Goal: Task Accomplishment & Management: Manage account settings

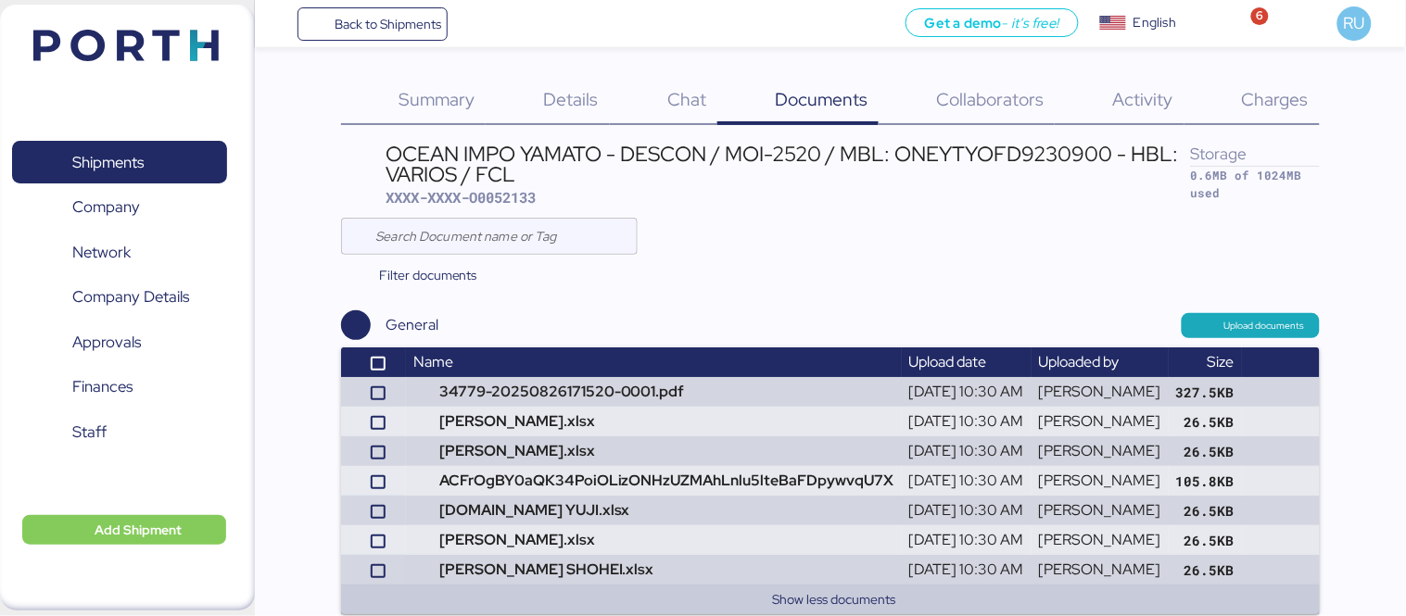
click at [185, 44] on img at bounding box center [125, 46] width 185 height 32
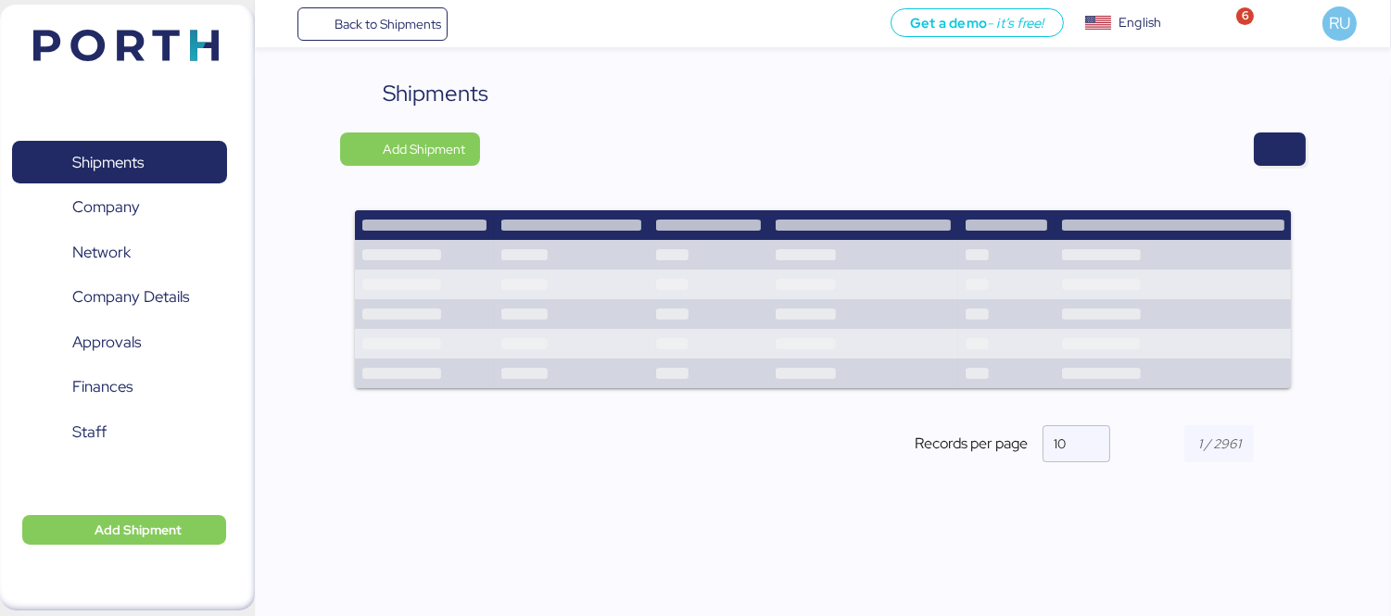
click at [1247, 113] on div "Shipments Add Shipment Records per page 10" at bounding box center [823, 285] width 966 height 417
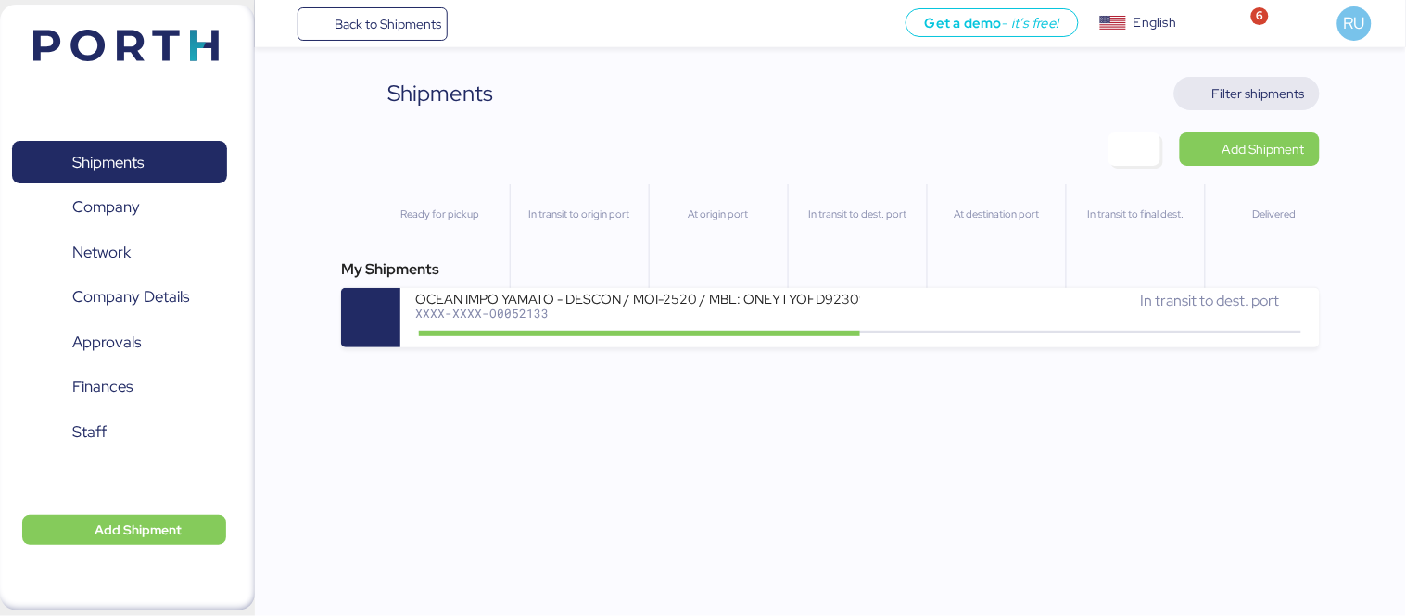
click at [1247, 106] on span "Filter shipments" at bounding box center [1247, 94] width 116 height 26
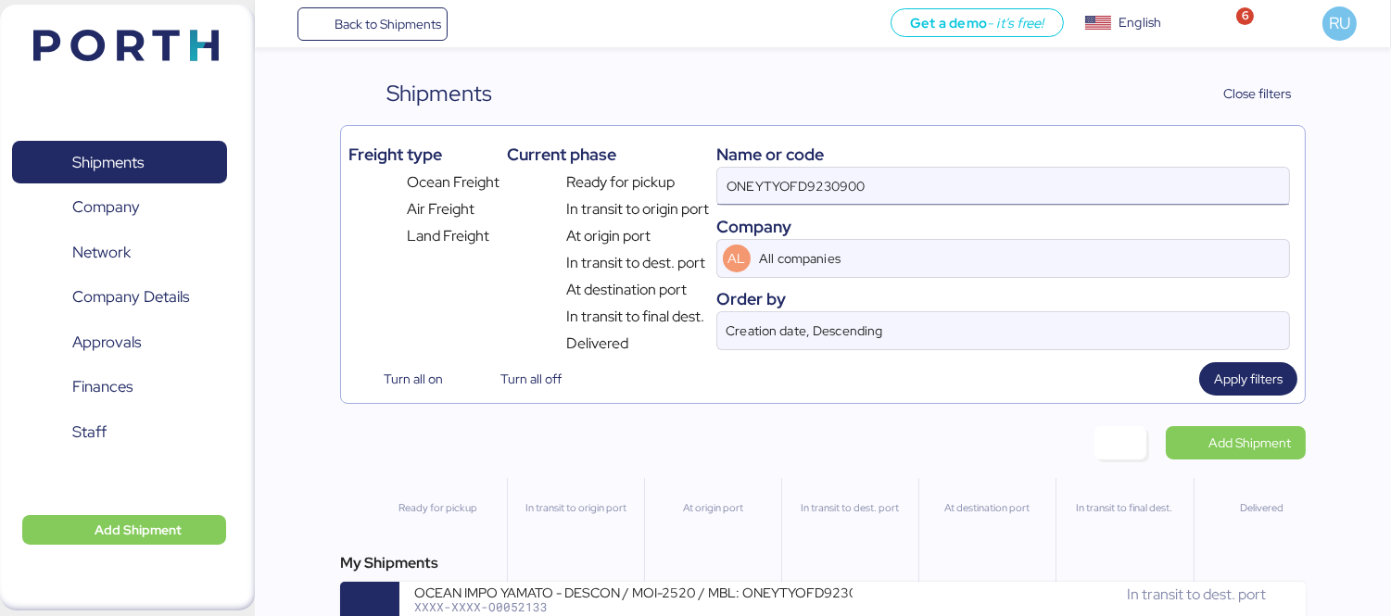
click at [1081, 171] on input "ONEYTYOFD9230900" at bounding box center [1003, 186] width 572 height 37
click at [1081, 173] on input "ONEYTYOFD9230900" at bounding box center [1003, 186] width 572 height 37
type input "O"
paste input "O0051934"
type input "O0051934"
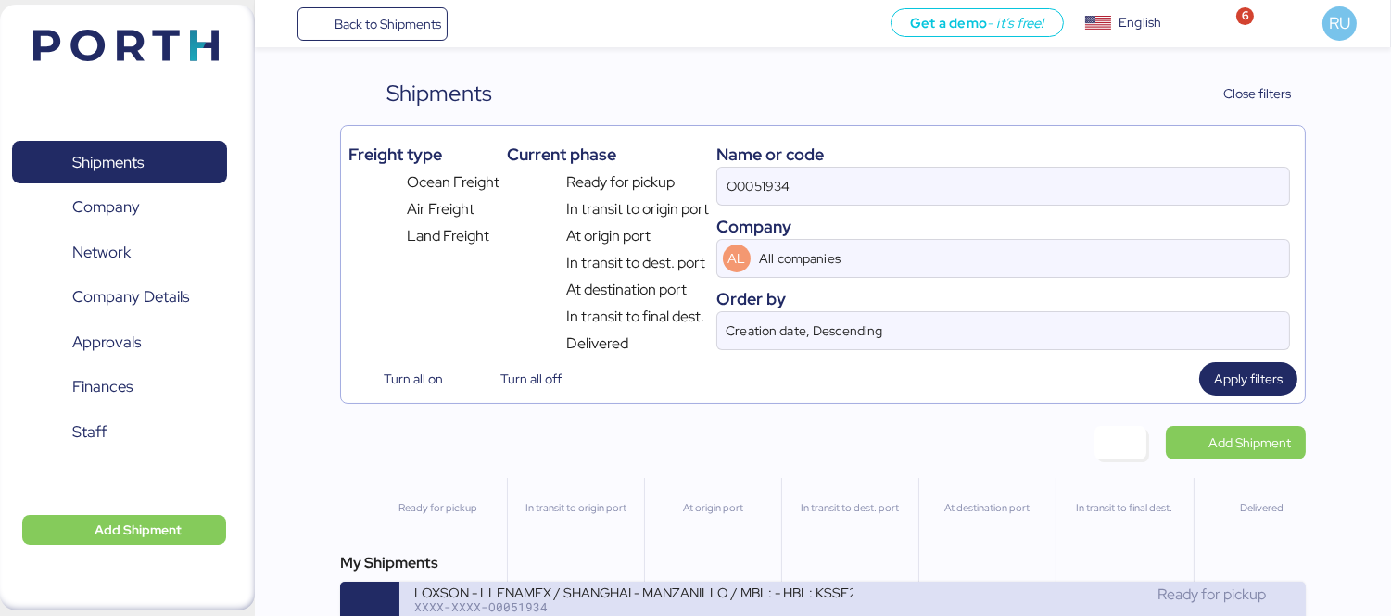
click at [734, 596] on div "LOXSON - LLENAMEX / SHANGHAI - MANZANILLO / MBL: - HBL: KSSE250707951 / LCL" at bounding box center [633, 592] width 438 height 16
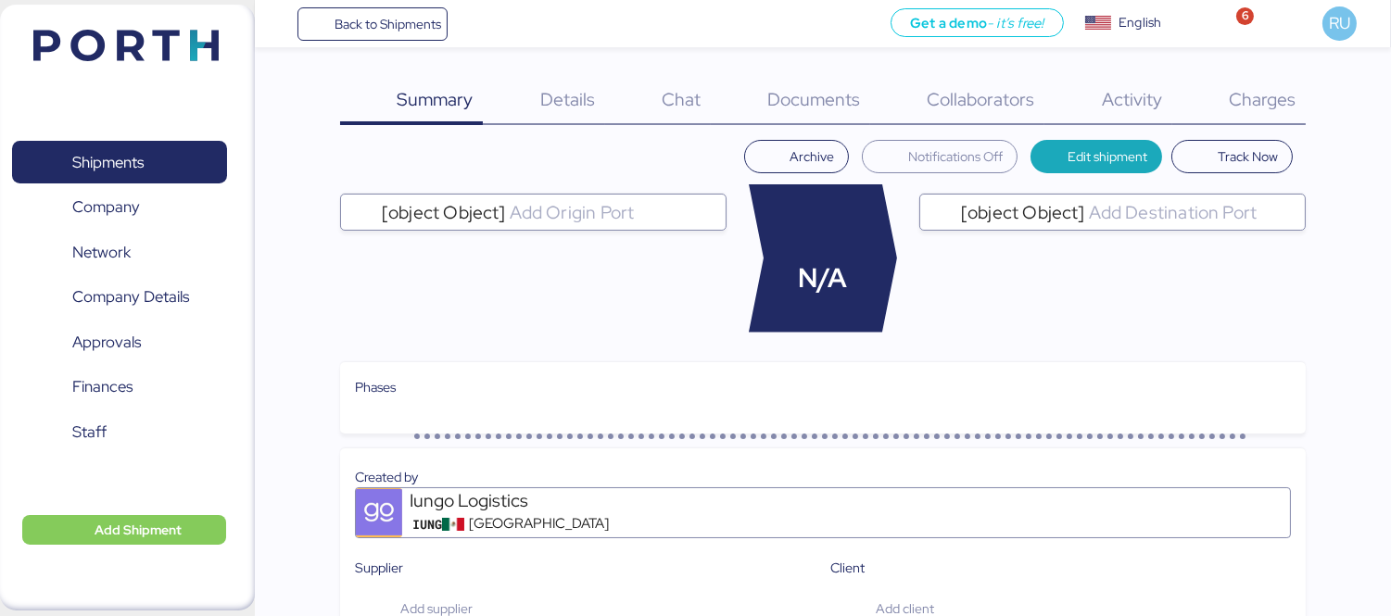
click at [1253, 107] on span "Charges" at bounding box center [1262, 99] width 67 height 24
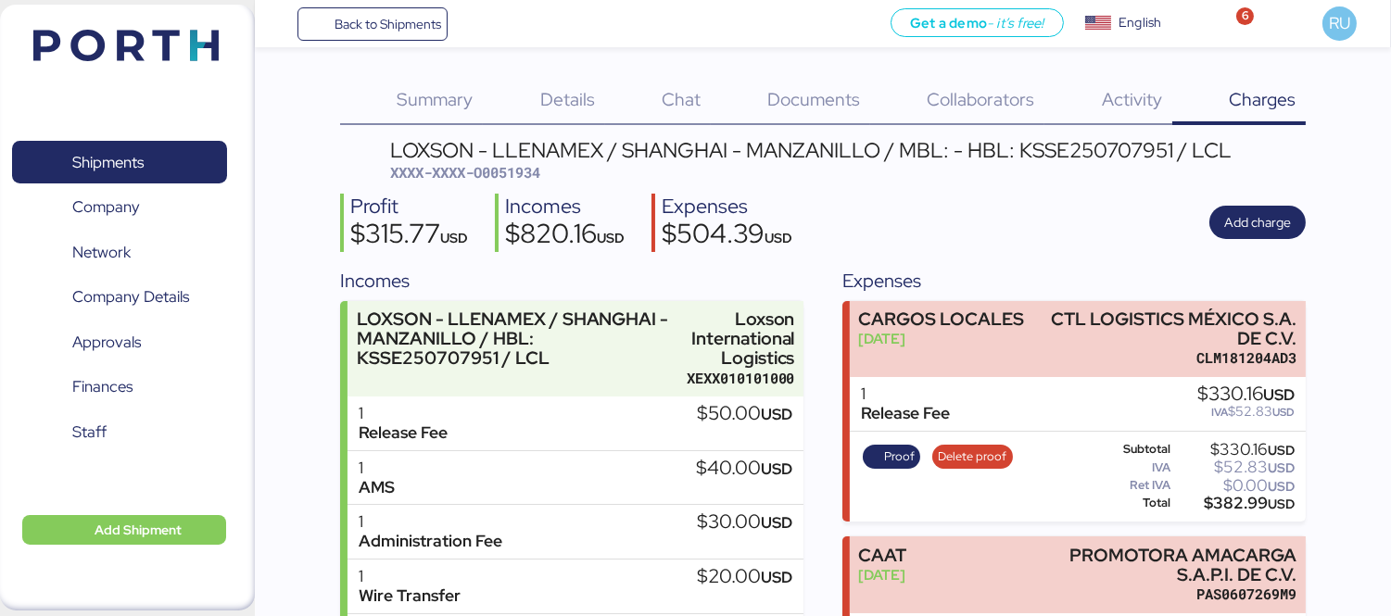
click at [185, 31] on img at bounding box center [125, 46] width 185 height 32
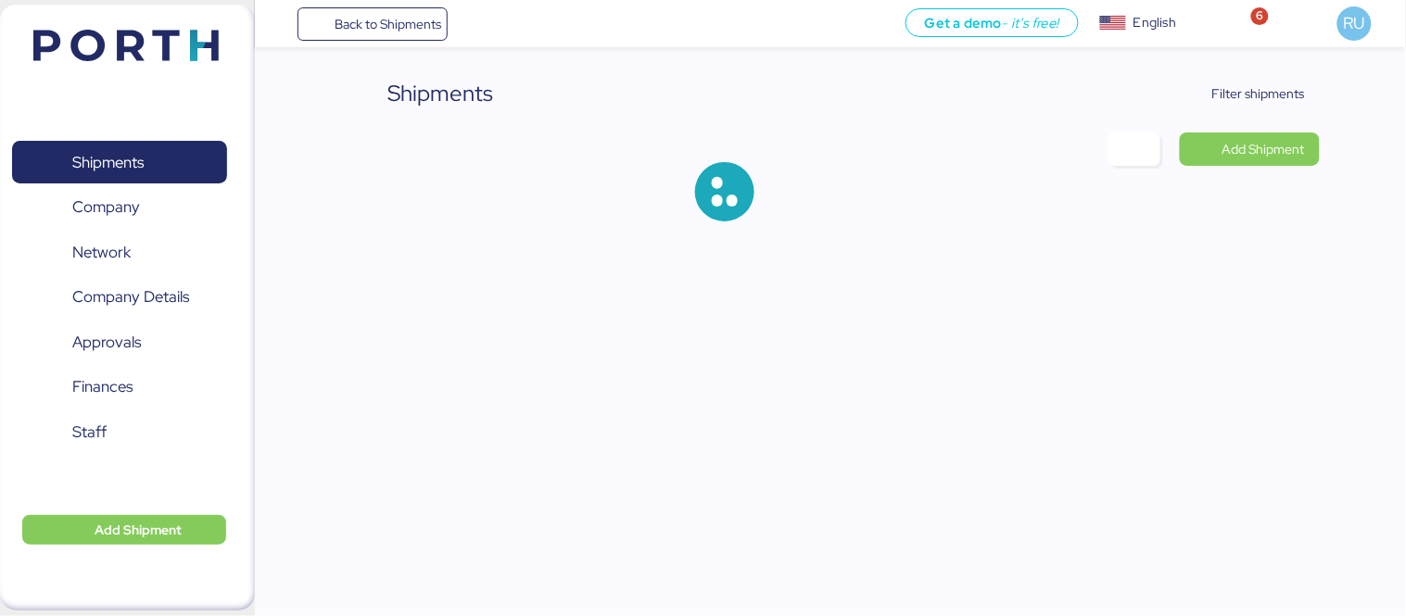
click at [1364, 107] on div "Shipments Filter shipments Add Shipment" at bounding box center [703, 125] width 1406 height 251
click at [1283, 91] on span "Filter shipments" at bounding box center [1258, 94] width 93 height 22
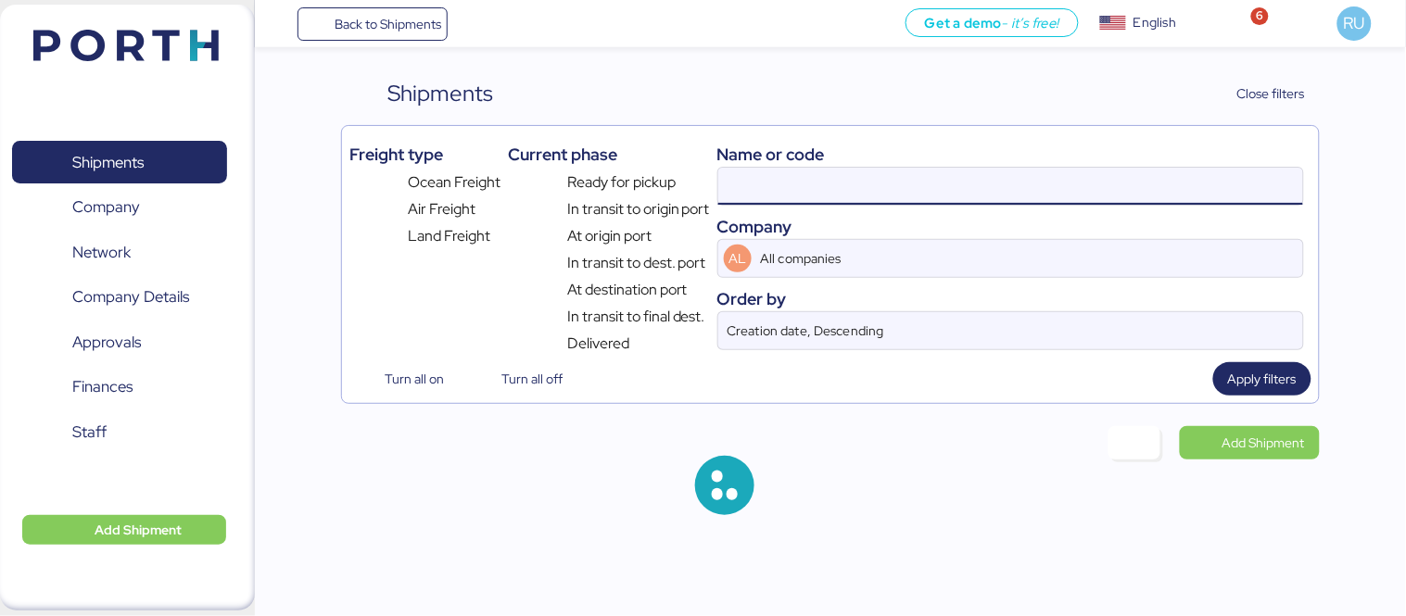
click at [1029, 182] on input at bounding box center [1010, 186] width 585 height 37
paste input "SHMZL25166987"
type input "SHMZL25166987"
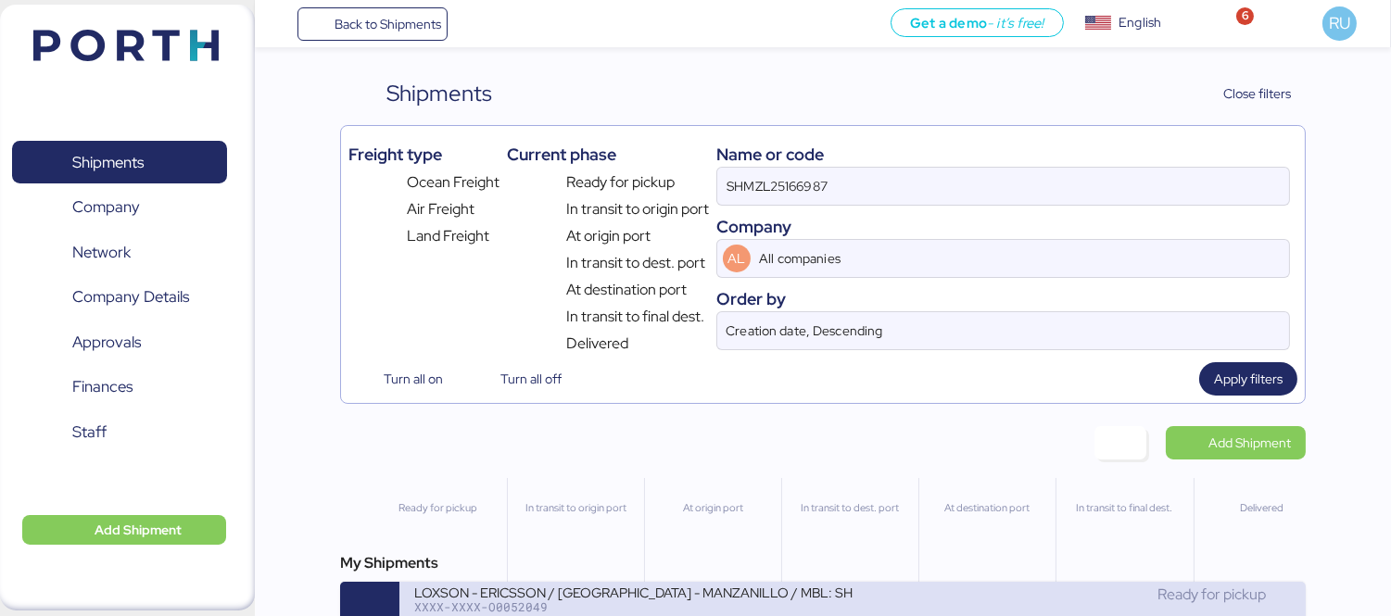
click at [751, 593] on div "LOXSON - ERICSSON / [GEOGRAPHIC_DATA] - MANZANILLO / MBL: SHMZL25166987 - HBL: …" at bounding box center [633, 592] width 438 height 16
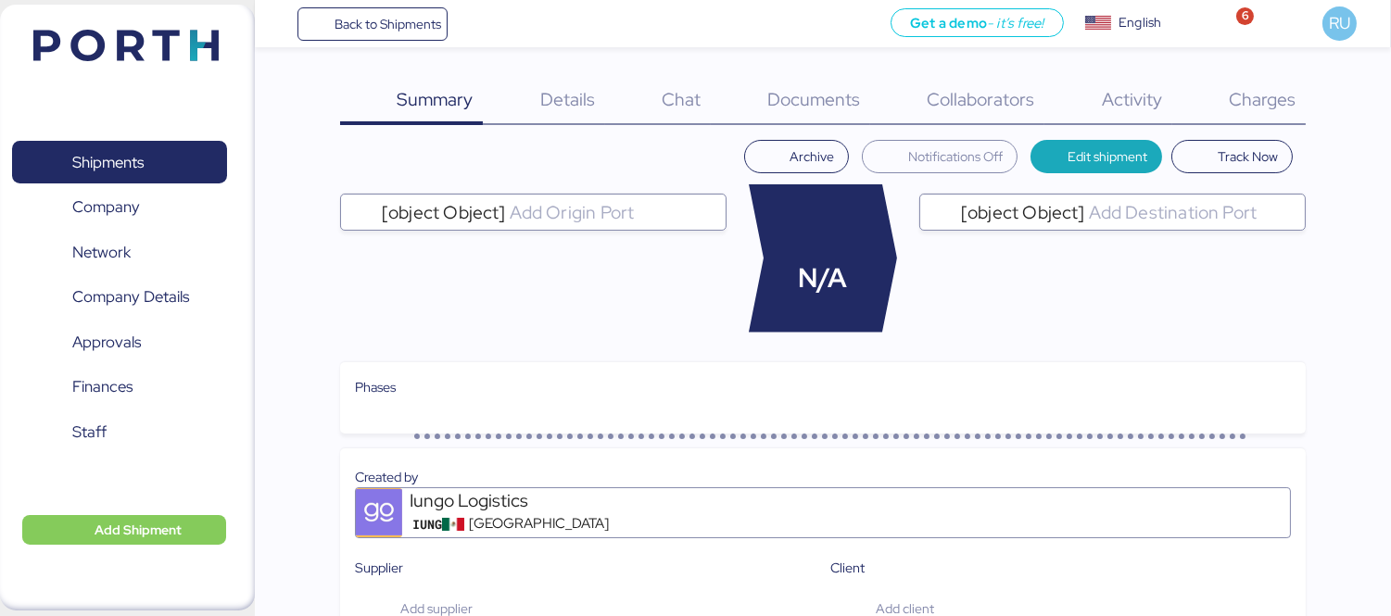
click at [1271, 100] on span "Charges" at bounding box center [1262, 99] width 67 height 24
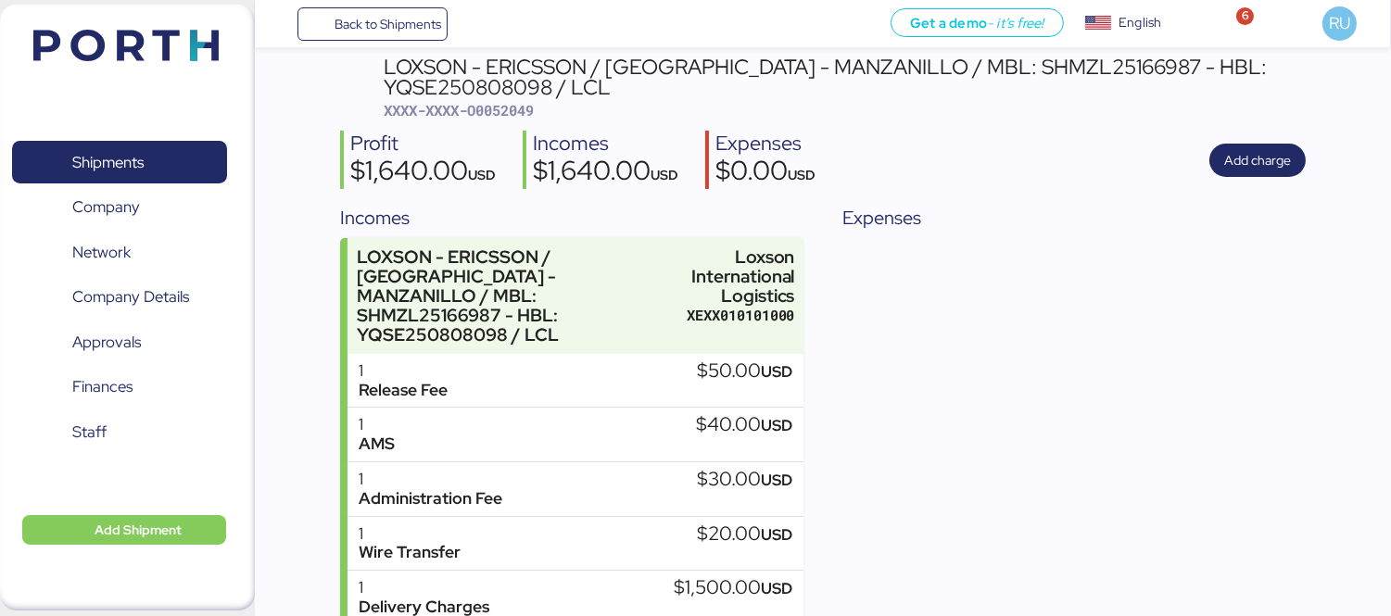
scroll to position [105, 0]
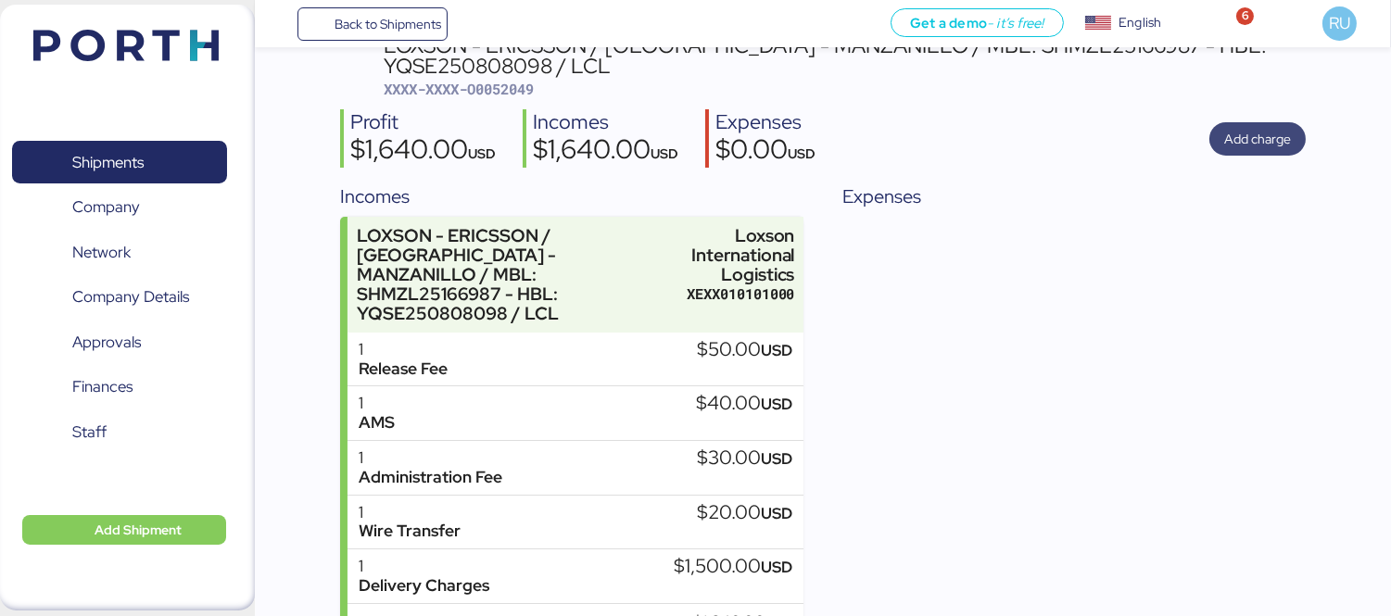
click at [1235, 137] on span "Add charge" at bounding box center [1258, 139] width 67 height 22
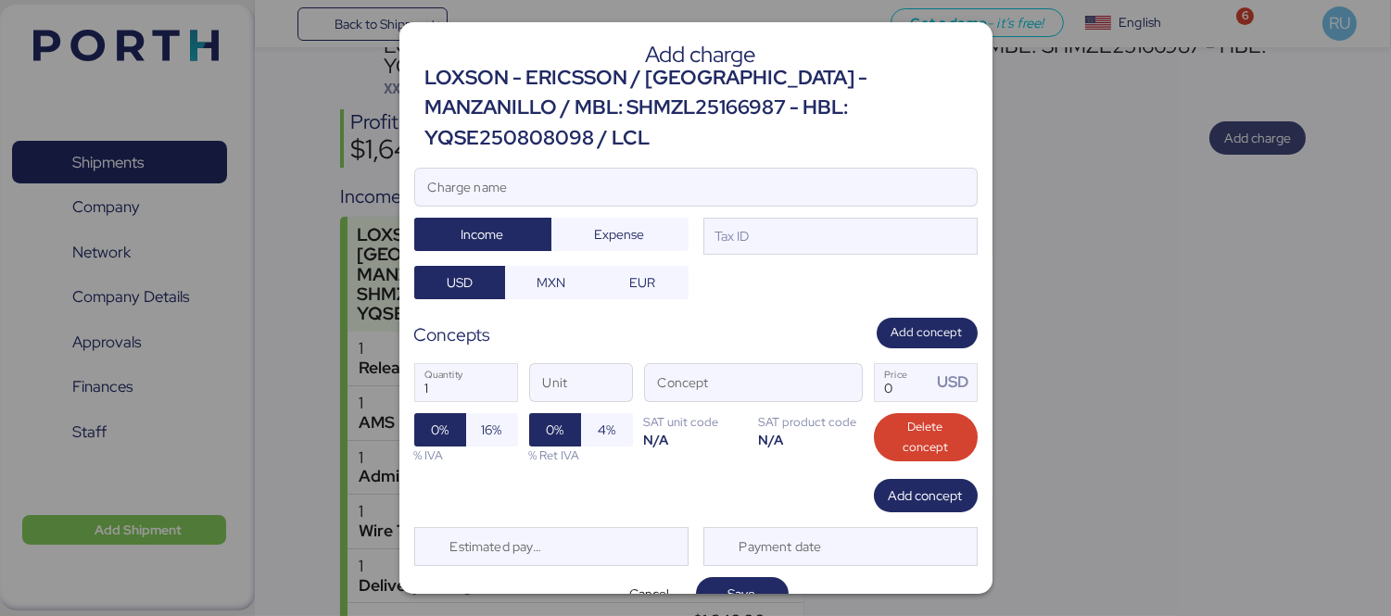
scroll to position [0, 0]
click at [790, 169] on input "Charge name" at bounding box center [696, 187] width 562 height 37
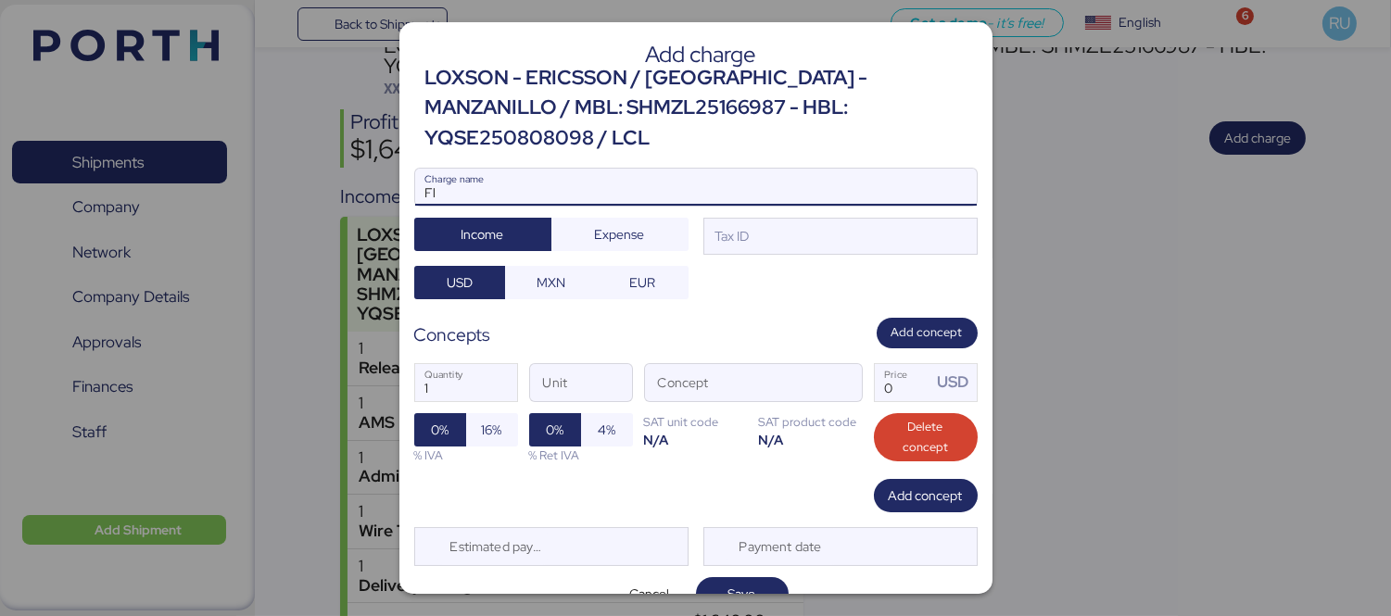
type input "F"
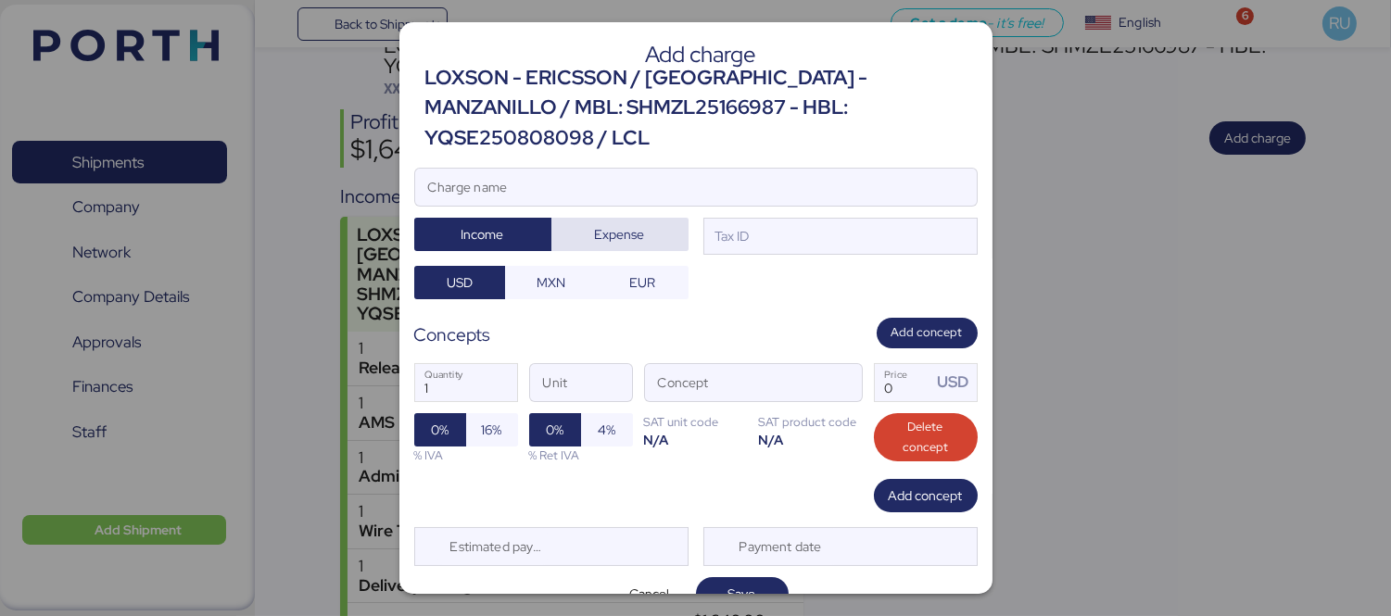
click at [612, 223] on span "Expense" at bounding box center [620, 234] width 50 height 22
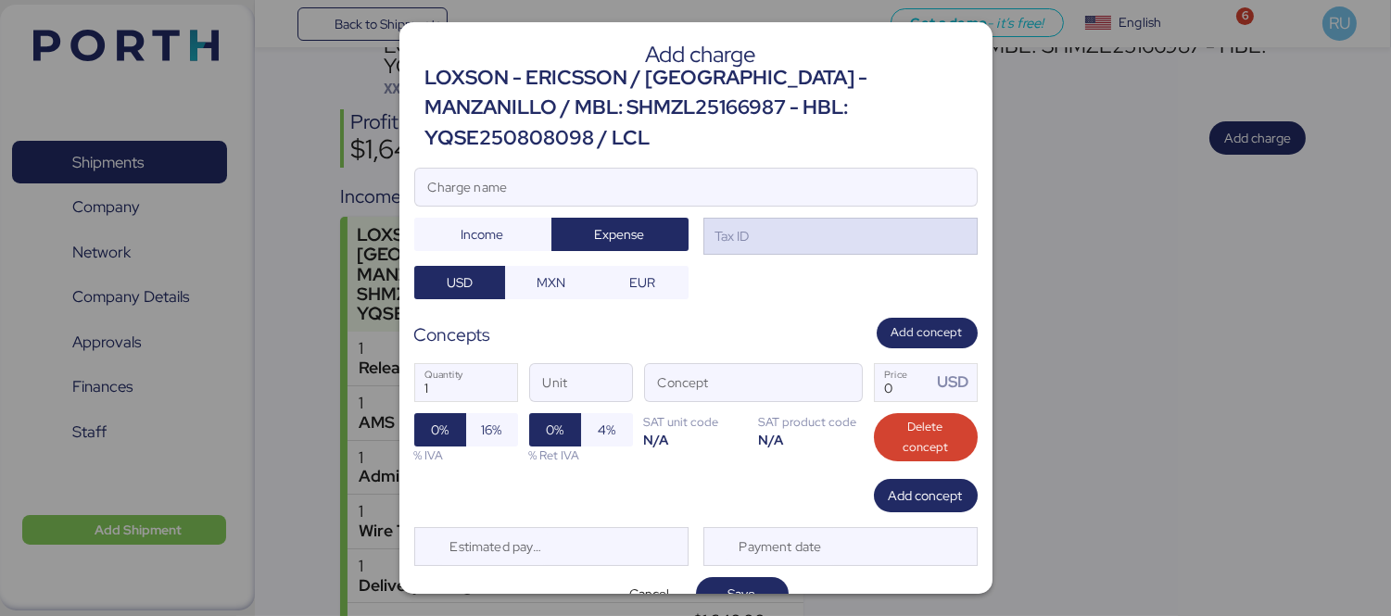
click at [734, 226] on div "Tax ID" at bounding box center [731, 236] width 38 height 20
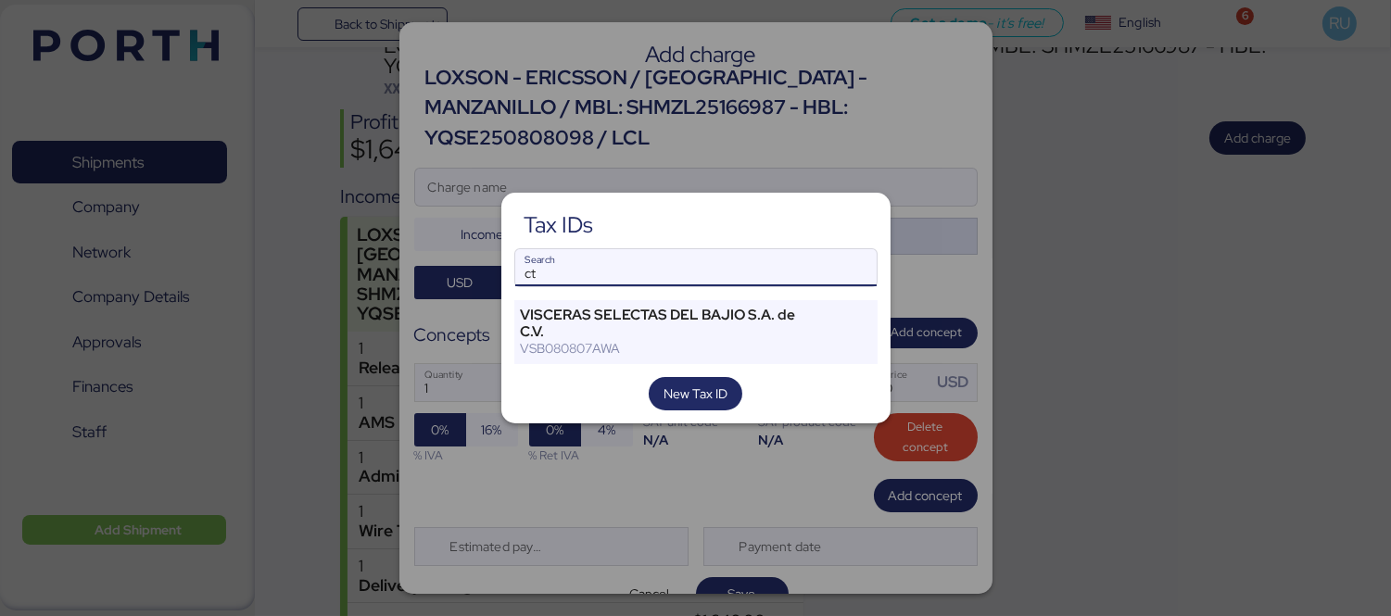
type input "c"
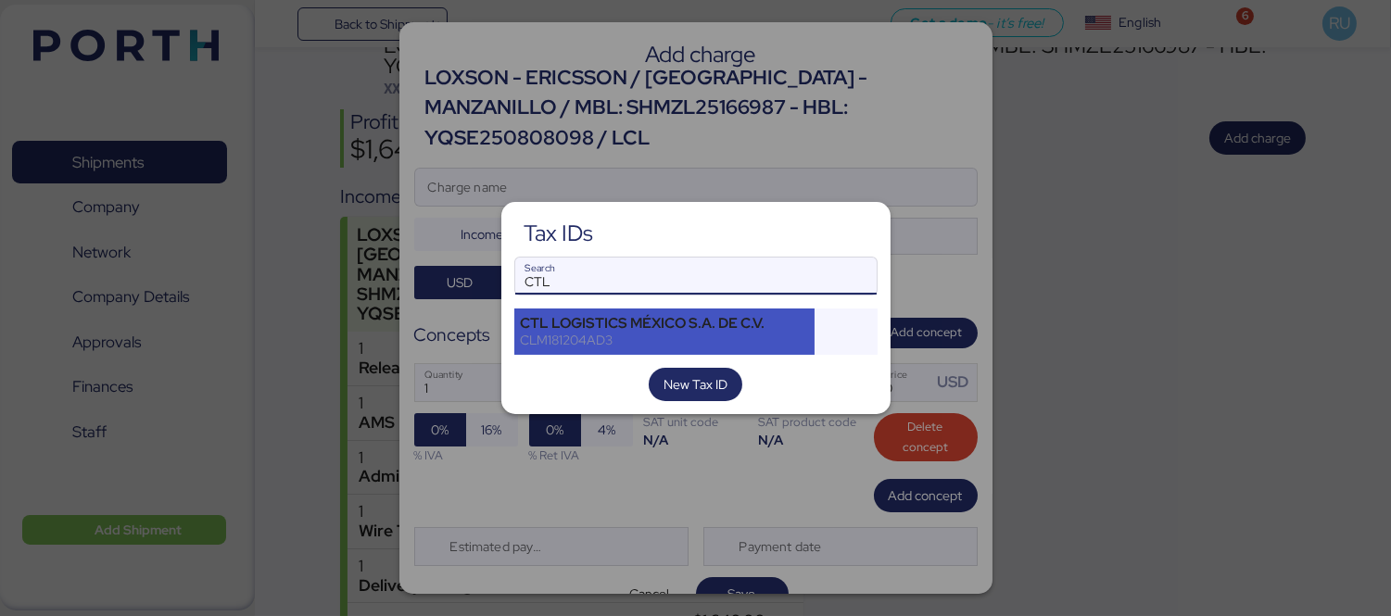
type input "CTL"
click at [674, 338] on div "CLM181204AD3" at bounding box center [665, 340] width 288 height 17
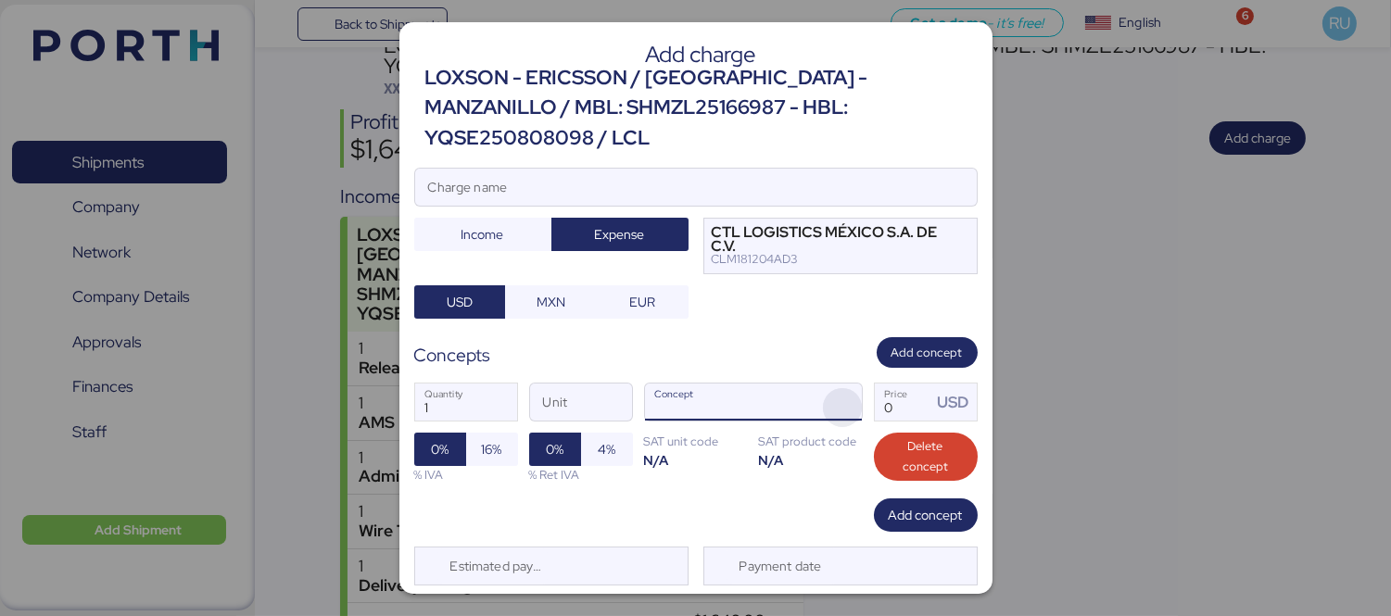
click at [823, 388] on span "button" at bounding box center [842, 407] width 39 height 39
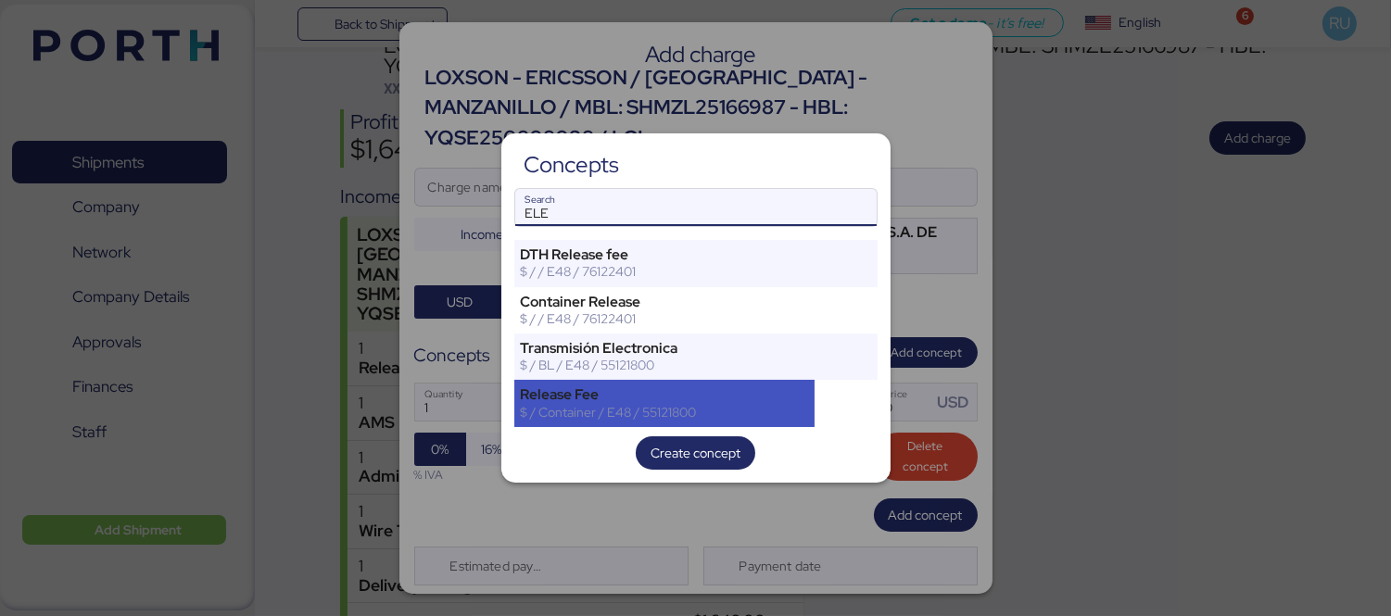
type input "ELE"
click at [698, 406] on div "$ / Container / E48 / 55121800" at bounding box center [665, 412] width 288 height 17
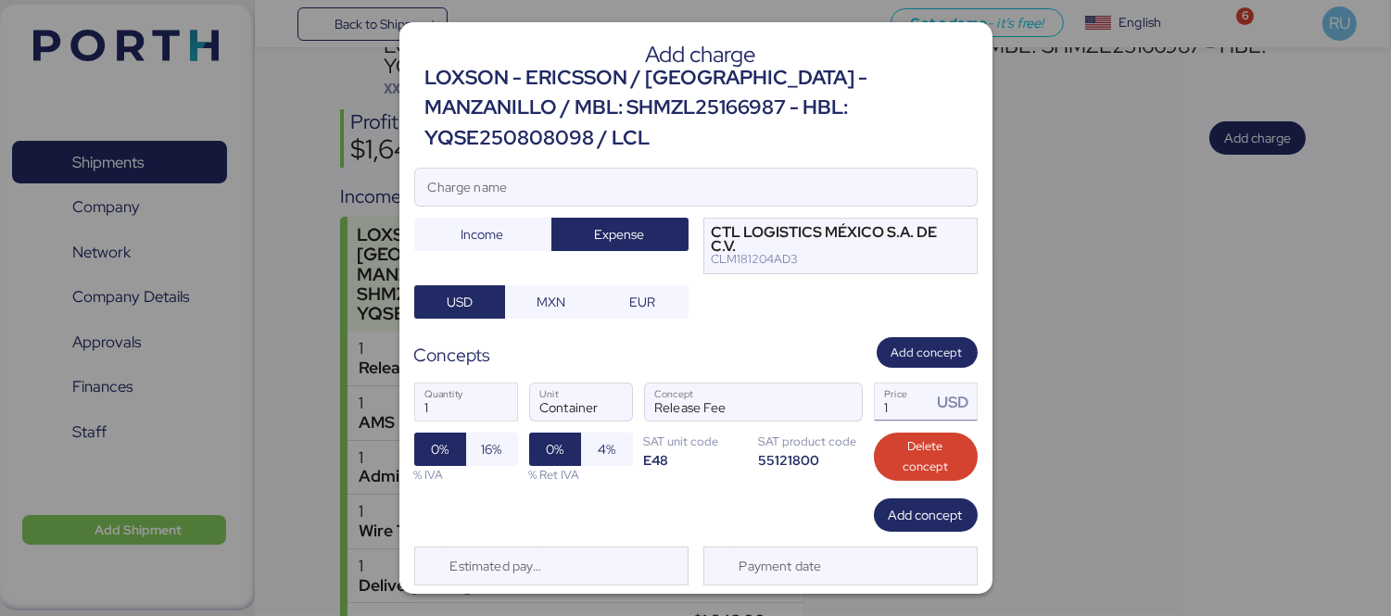
click at [911, 384] on input "1" at bounding box center [903, 402] width 57 height 37
type input "2091"
click at [482, 438] on span "16%" at bounding box center [492, 449] width 20 height 22
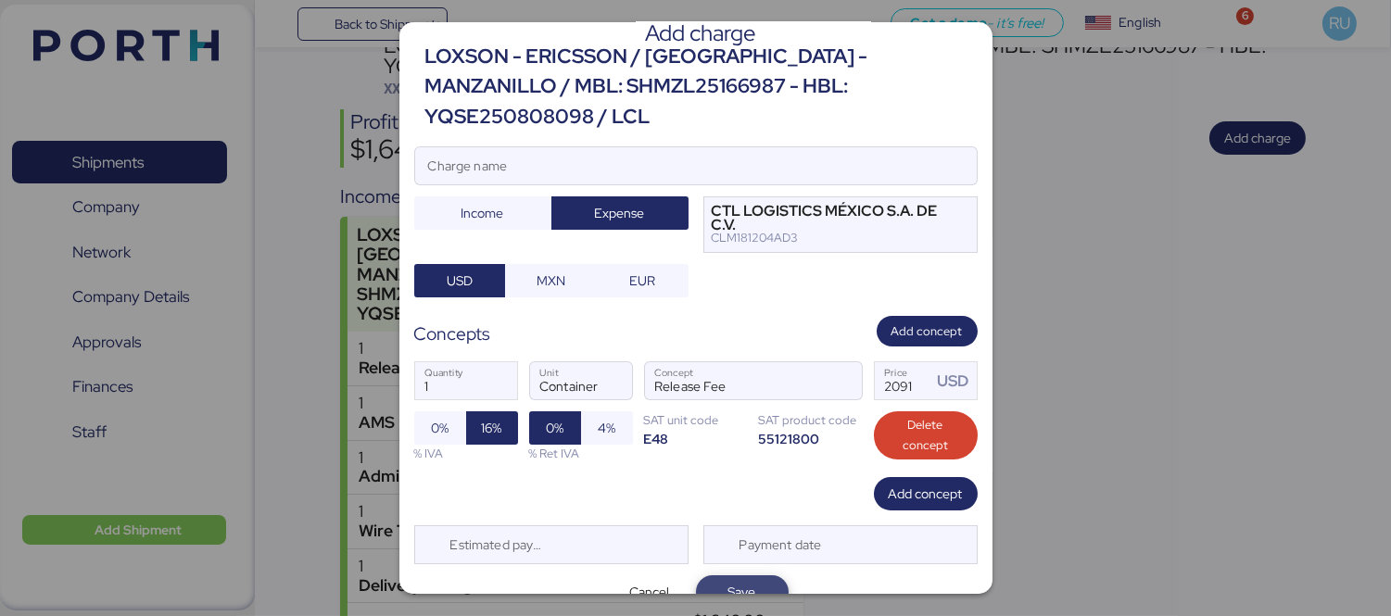
click at [758, 579] on span "Save" at bounding box center [742, 592] width 63 height 26
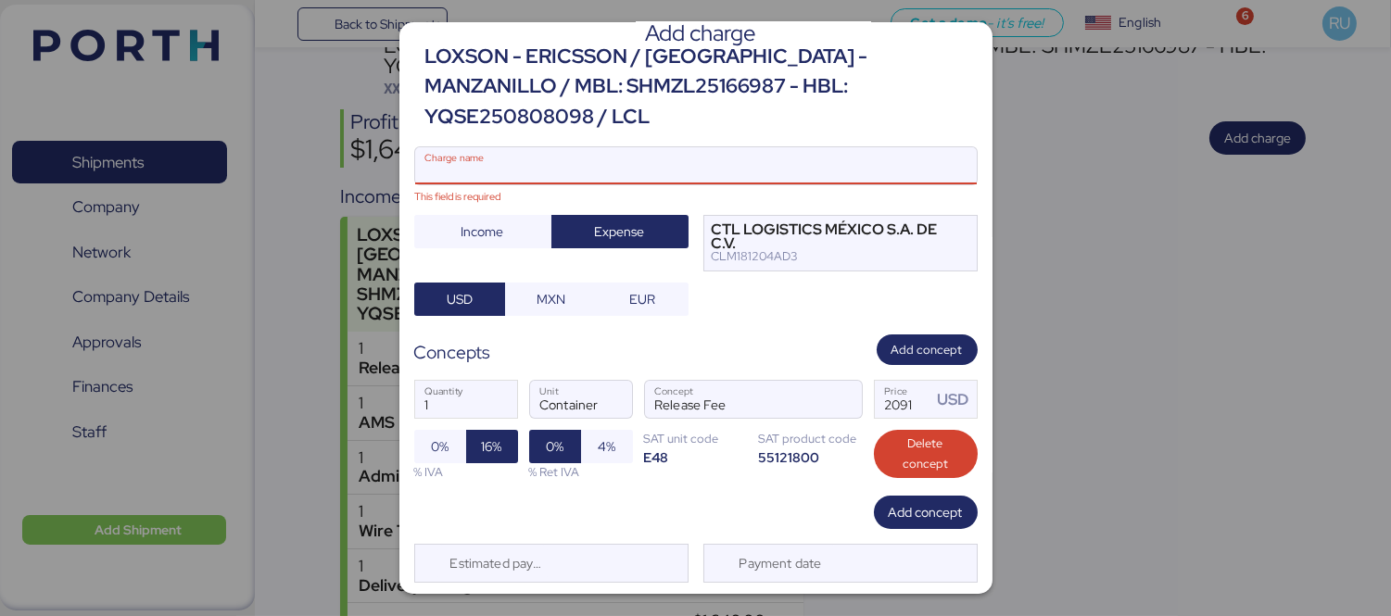
click at [649, 147] on input "Charge name This field is required" at bounding box center [676, 165] width 523 height 37
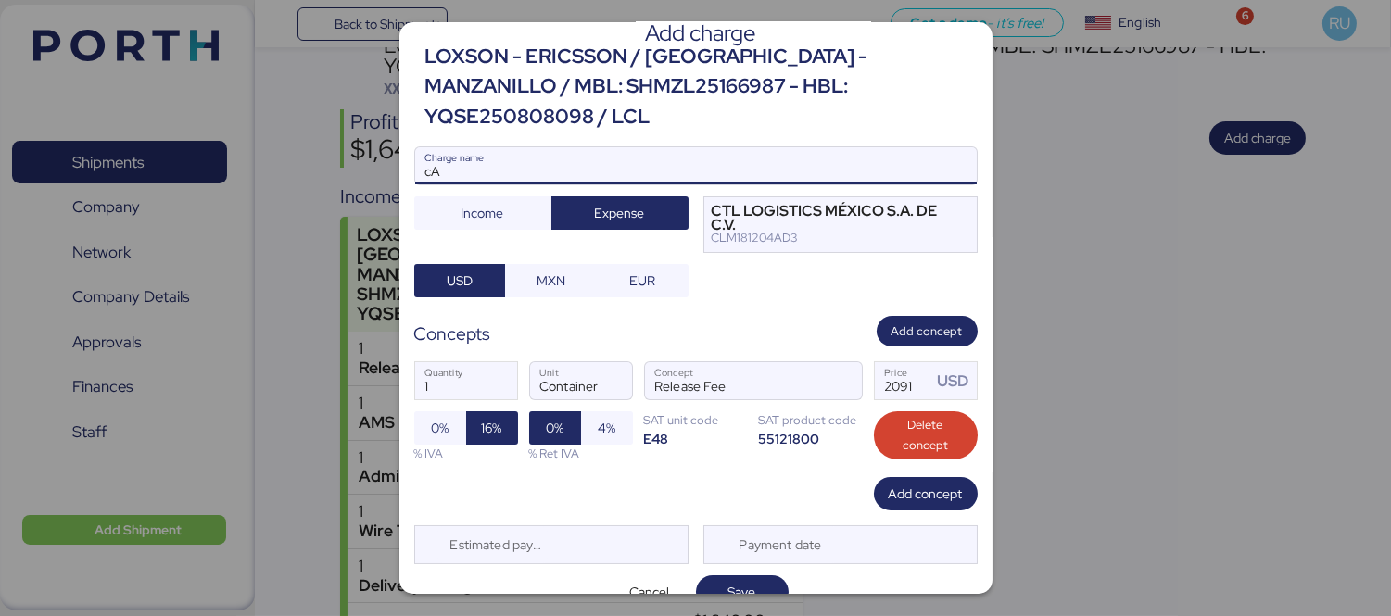
type input "c"
type input "CARGOS LOCALES"
click at [735, 586] on div "Add charge LOXSON - ERICSSON / [GEOGRAPHIC_DATA] - MANZANILLO / MBL: SHMZL25166…" at bounding box center [696, 308] width 593 height 572
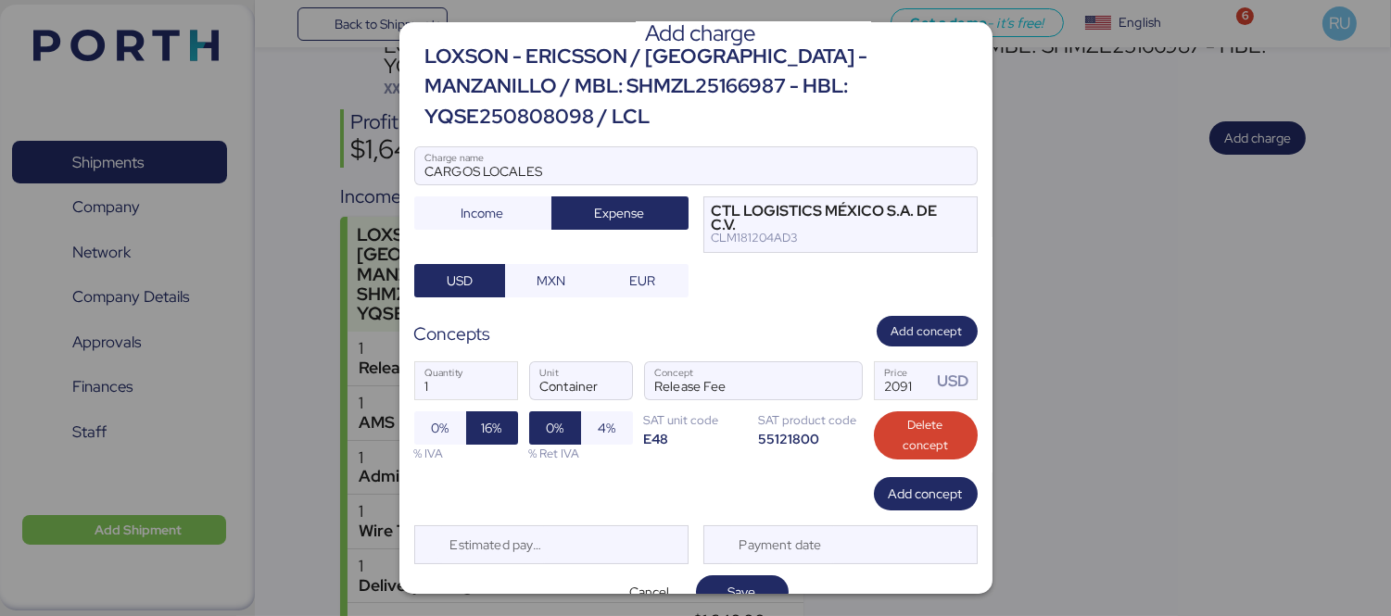
click at [735, 581] on div "Add charge LOXSON - ERICSSON / [GEOGRAPHIC_DATA] - MANZANILLO / MBL: SHMZL25166…" at bounding box center [696, 308] width 593 height 572
click at [729, 581] on span "Save" at bounding box center [743, 592] width 28 height 22
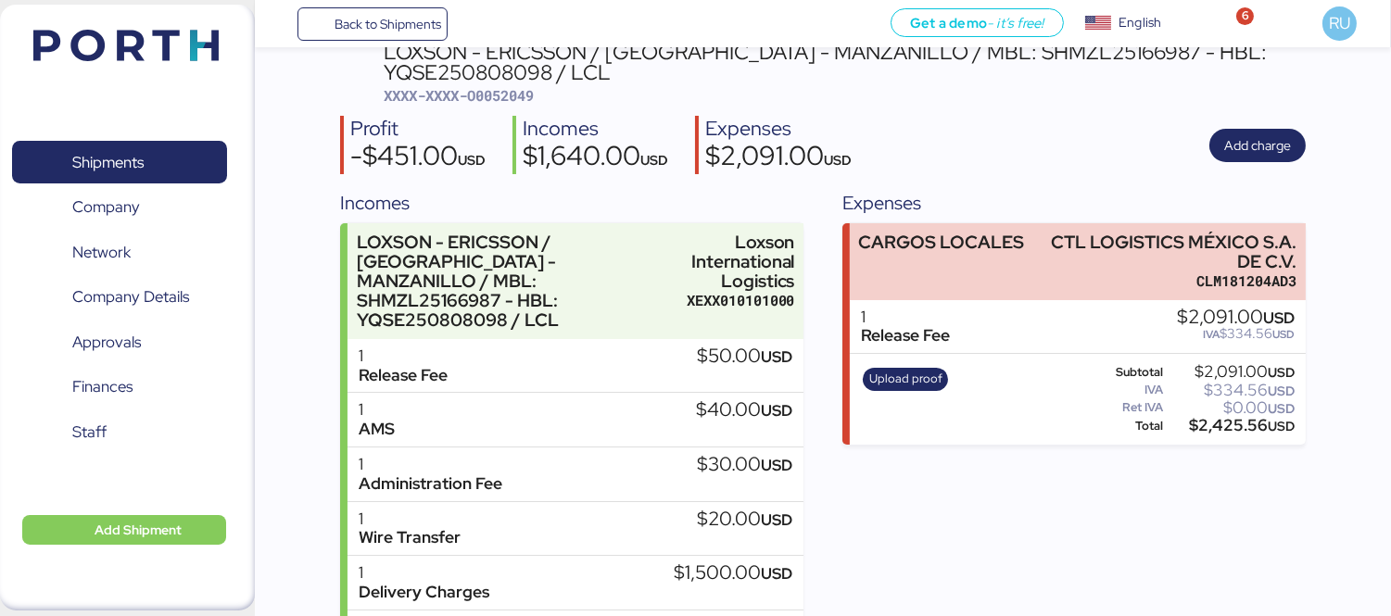
scroll to position [99, 0]
click at [894, 373] on span "Upload proof" at bounding box center [905, 378] width 73 height 20
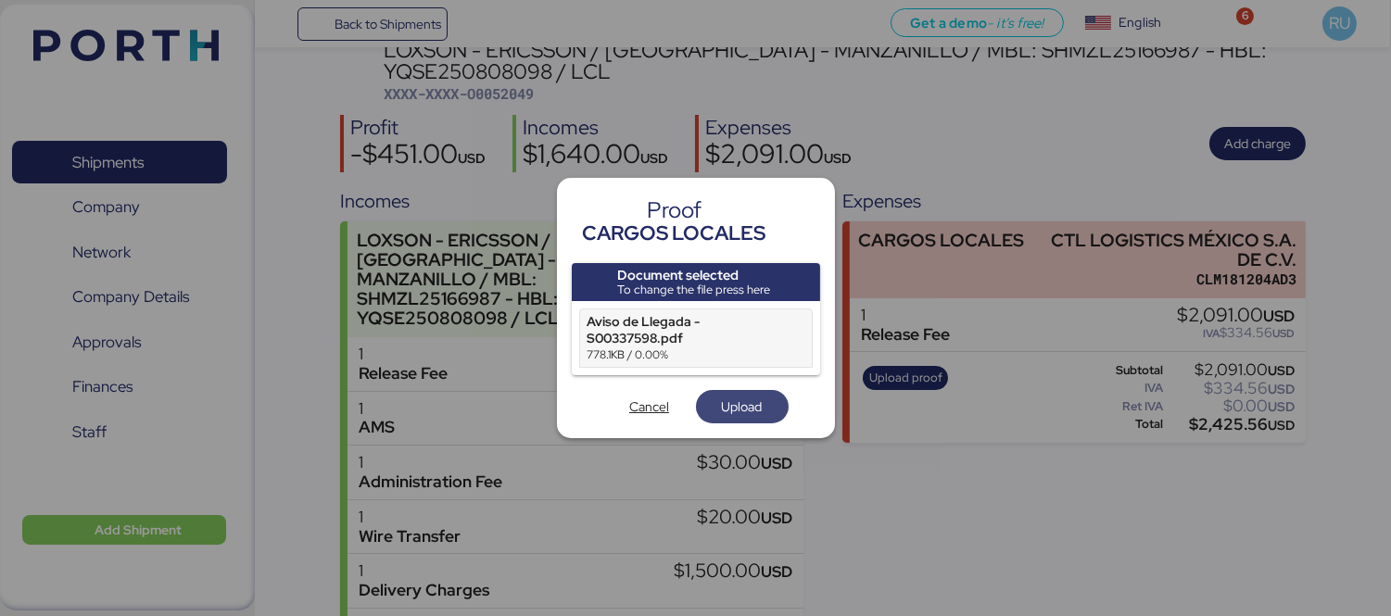
click at [763, 412] on span "Upload" at bounding box center [742, 407] width 63 height 26
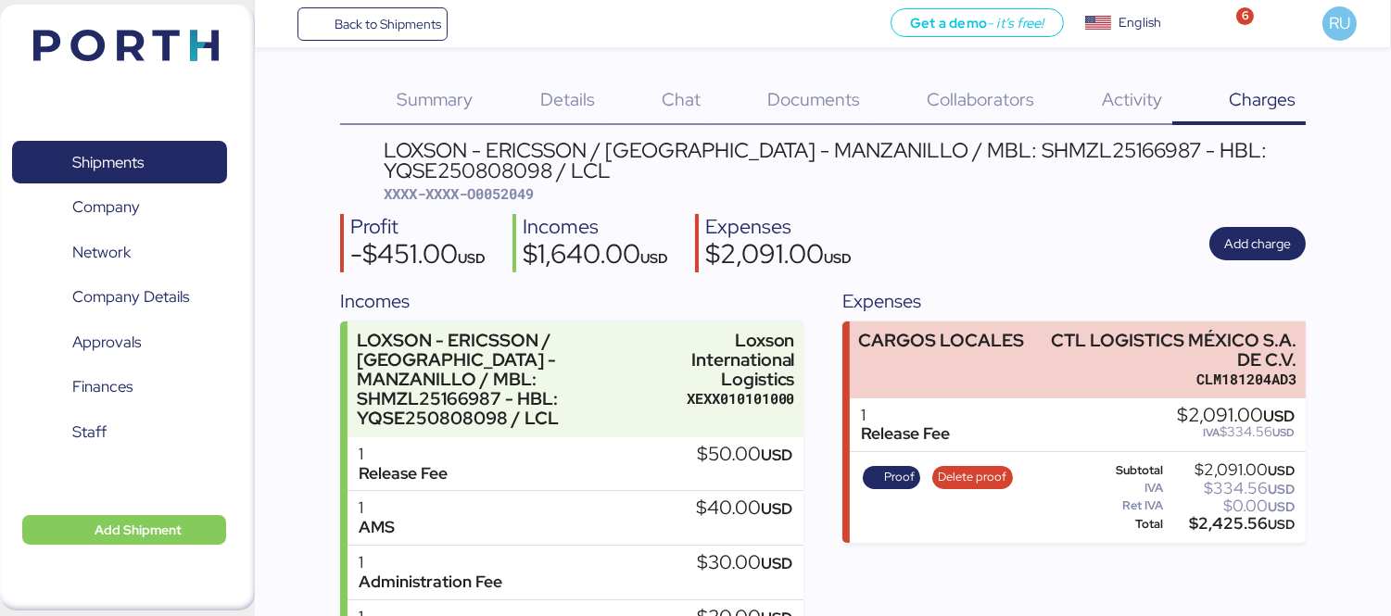
click at [502, 199] on span "XXXX-XXXX-O0052049" at bounding box center [459, 193] width 150 height 19
copy span "O0052049"
click at [1099, 227] on div "Profit -$451.00 USD Incomes $1,640.00 USD Expenses $2,091.00 USD Add charge" at bounding box center [823, 243] width 966 height 58
